Goal: Task Accomplishment & Management: Manage account settings

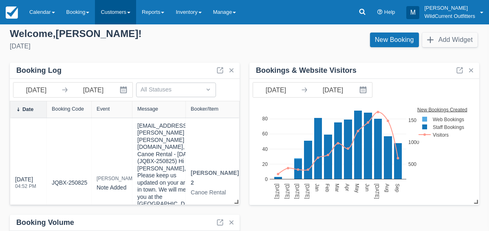
scroll to position [3, 0]
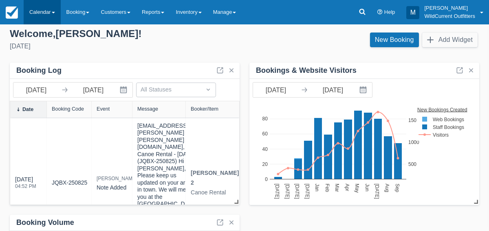
click at [49, 13] on link "Calendar" at bounding box center [42, 12] width 37 height 24
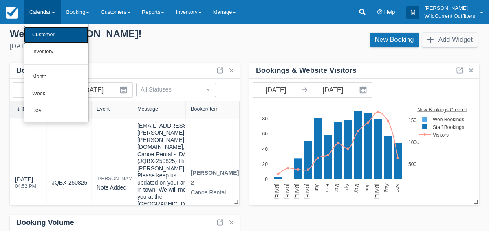
click at [48, 35] on link "Customer" at bounding box center [56, 34] width 64 height 17
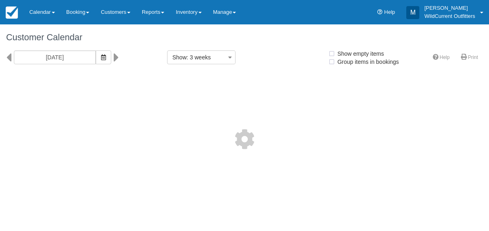
select select
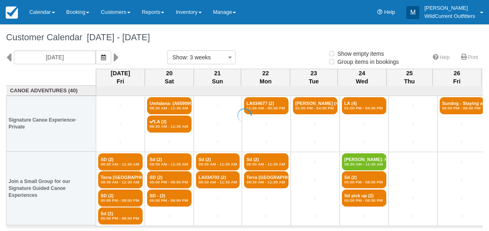
select select
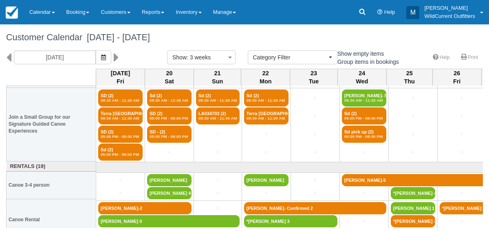
scroll to position [76, 0]
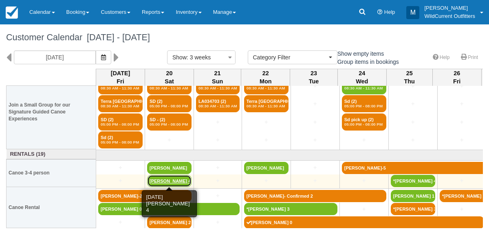
click at [164, 181] on link "Tyra Banh 4" at bounding box center [169, 181] width 44 height 12
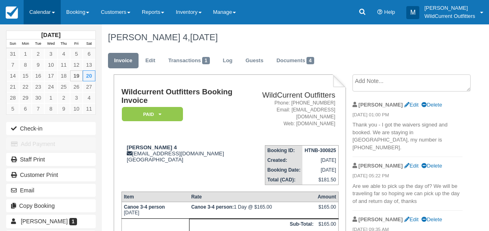
click at [36, 15] on link "Calendar" at bounding box center [42, 12] width 37 height 24
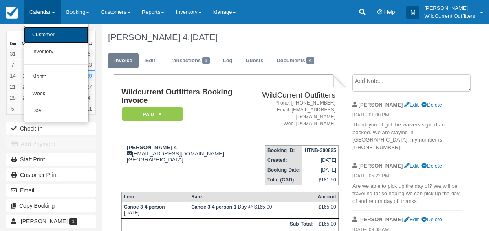
click at [36, 33] on link "Customer" at bounding box center [56, 34] width 64 height 17
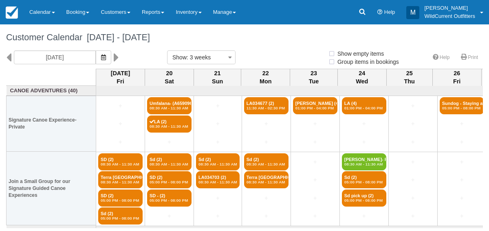
select select
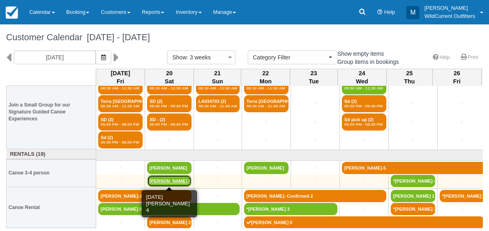
click at [166, 179] on link "Tyra Banh 4" at bounding box center [169, 181] width 44 height 12
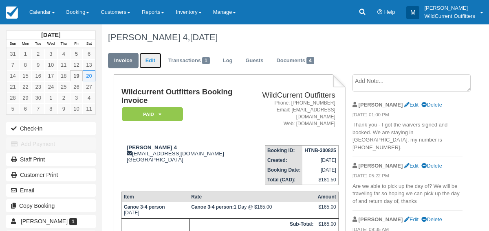
click at [153, 59] on link "Edit" at bounding box center [150, 61] width 22 height 16
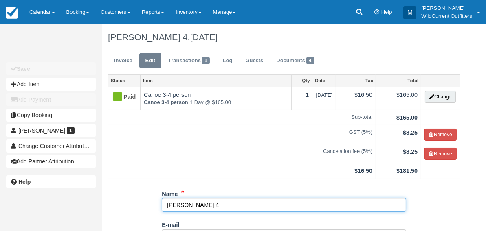
click at [199, 204] on input "Tyra Banh 4" at bounding box center [284, 205] width 244 height 14
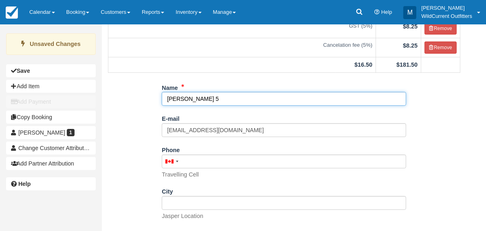
scroll to position [170, 0]
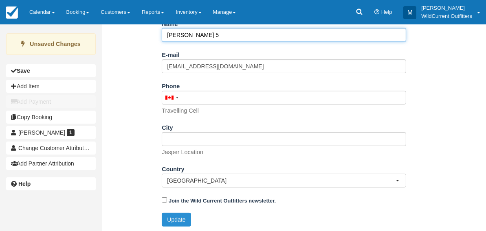
type input "[PERSON_NAME] 5"
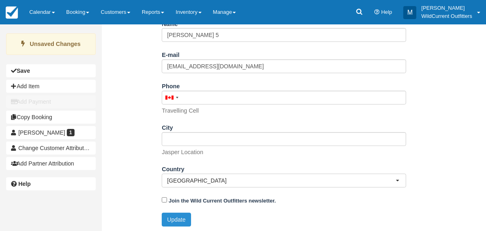
click at [169, 218] on button "Update" at bounding box center [176, 220] width 29 height 14
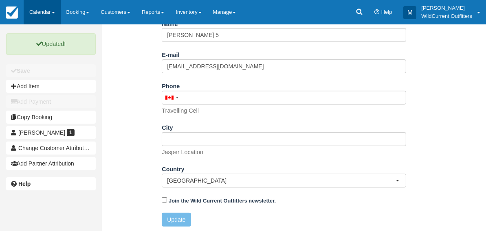
click at [32, 11] on link "Calendar" at bounding box center [42, 12] width 37 height 24
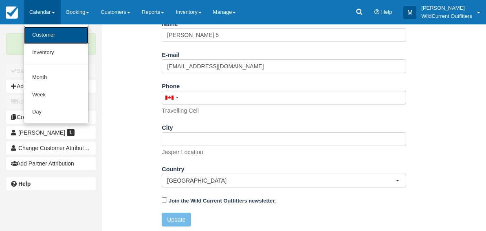
click at [35, 32] on link "Customer" at bounding box center [56, 35] width 64 height 18
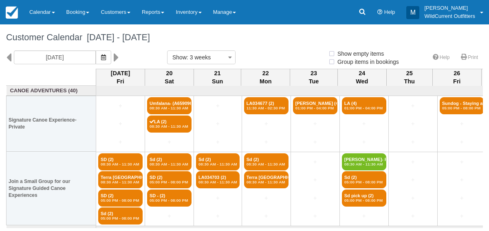
select select
click at [35, 32] on div "Customer Calendar September 19 - October 10 2025" at bounding box center [244, 37] width 489 height 26
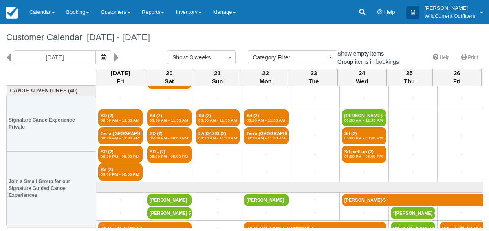
scroll to position [76, 0]
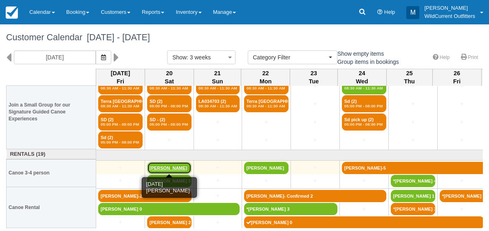
click at [168, 165] on link "Coralie ESPOSITO" at bounding box center [169, 168] width 44 height 12
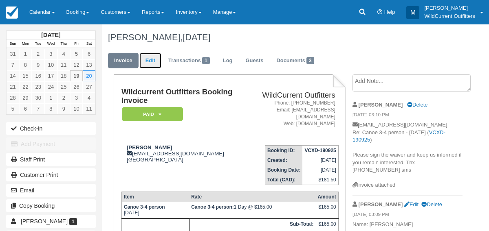
click at [150, 57] on link "Edit" at bounding box center [150, 61] width 22 height 16
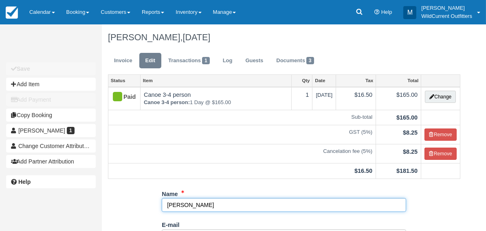
click at [217, 203] on input "[PERSON_NAME]" at bounding box center [284, 205] width 244 height 14
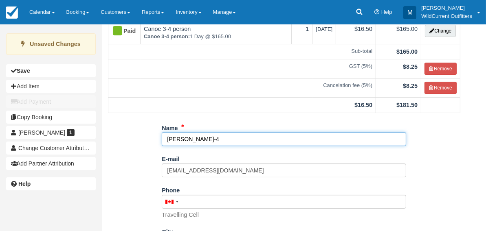
scroll to position [170, 0]
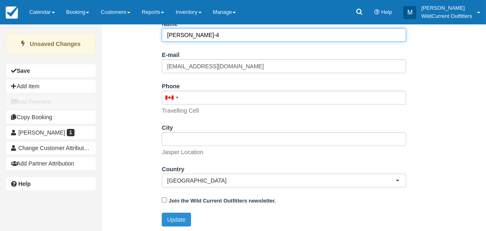
type input "[PERSON_NAME]-4"
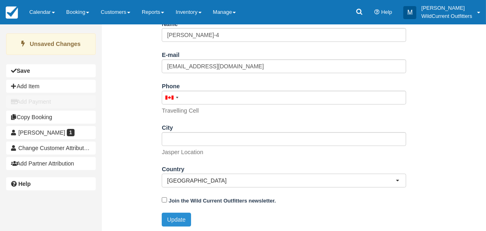
click at [168, 216] on button "Update" at bounding box center [176, 220] width 29 height 14
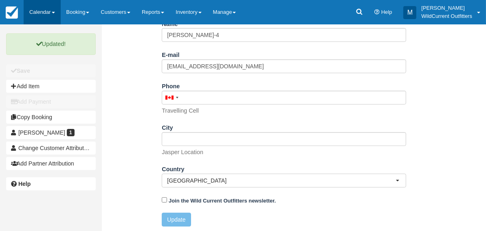
click at [34, 12] on link "Calendar" at bounding box center [42, 12] width 37 height 24
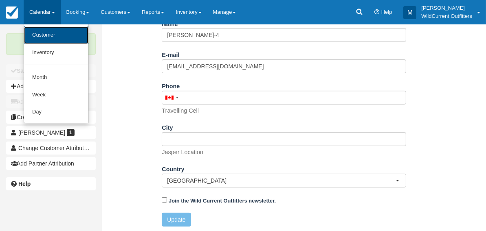
click at [37, 35] on link "Customer" at bounding box center [56, 35] width 64 height 18
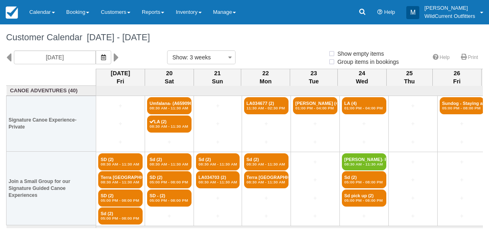
select select
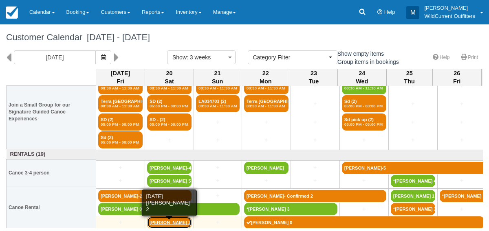
click at [160, 223] on link "[PERSON_NAME] 2" at bounding box center [169, 223] width 44 height 12
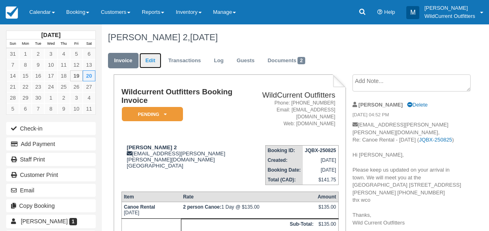
click at [150, 56] on link "Edit" at bounding box center [150, 61] width 22 height 16
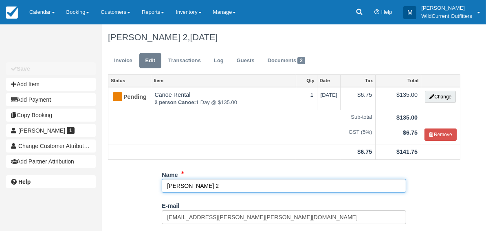
click at [219, 187] on input "Heather Ambrose 2" at bounding box center [284, 186] width 244 height 14
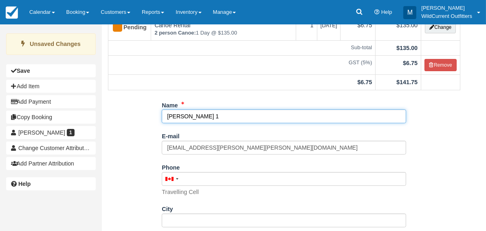
scroll to position [152, 0]
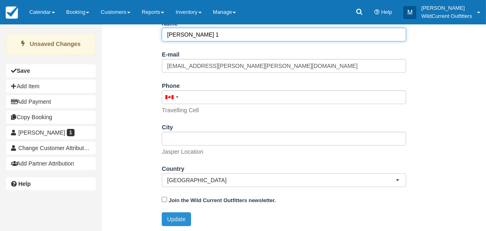
type input "[PERSON_NAME] 1"
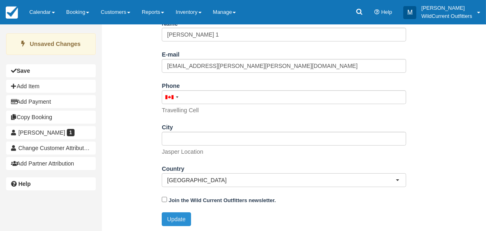
click at [178, 213] on button "Update" at bounding box center [176, 220] width 29 height 14
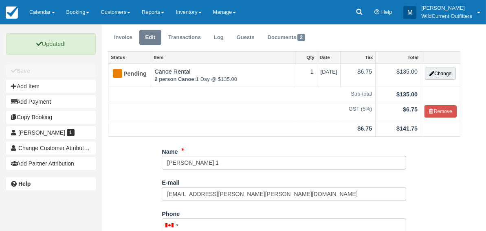
scroll to position [0, 0]
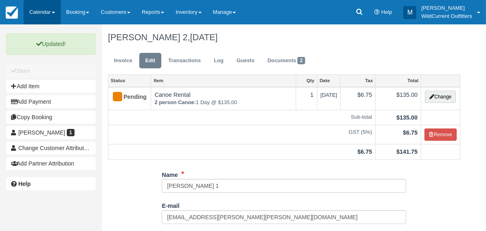
click at [29, 9] on link "Calendar" at bounding box center [42, 12] width 37 height 24
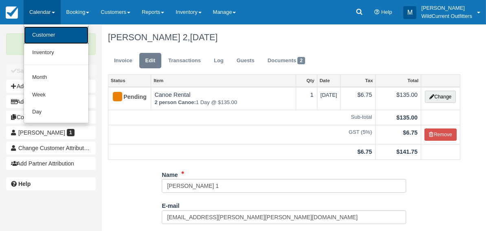
click at [35, 30] on link "Customer" at bounding box center [56, 35] width 64 height 18
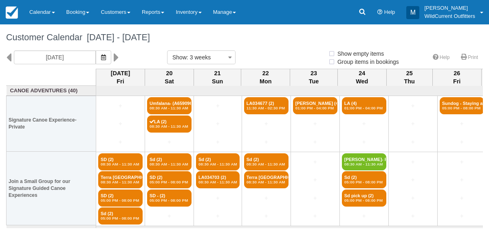
select select
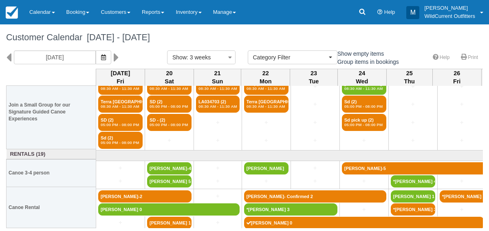
scroll to position [76, 0]
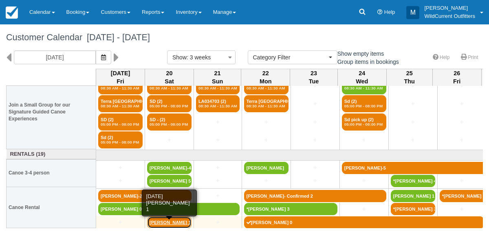
click at [171, 221] on link "[PERSON_NAME] 1" at bounding box center [169, 223] width 44 height 12
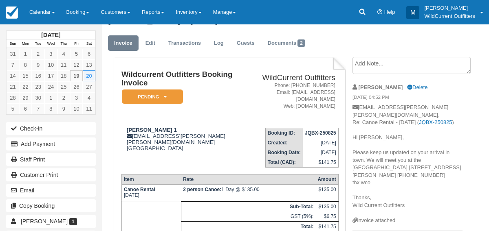
scroll to position [15, 0]
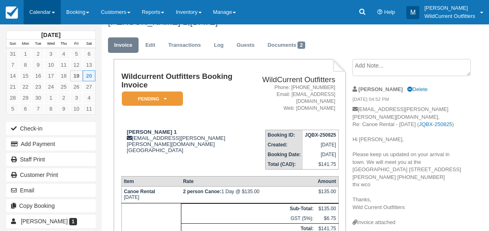
click at [35, 10] on link "Calendar" at bounding box center [42, 12] width 37 height 24
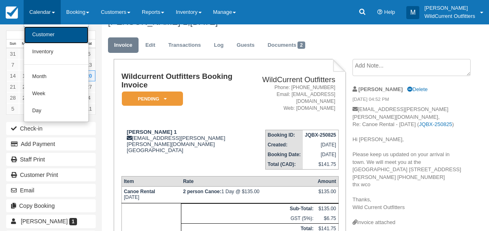
click at [33, 30] on link "Customer" at bounding box center [56, 34] width 64 height 17
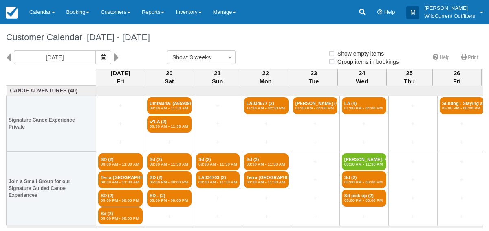
select select
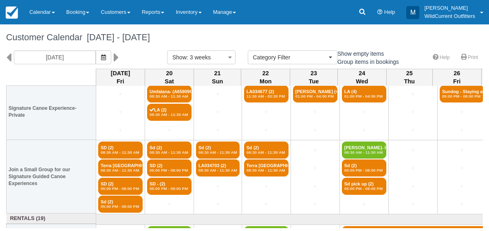
scroll to position [11, 0]
